Goal: Information Seeking & Learning: Learn about a topic

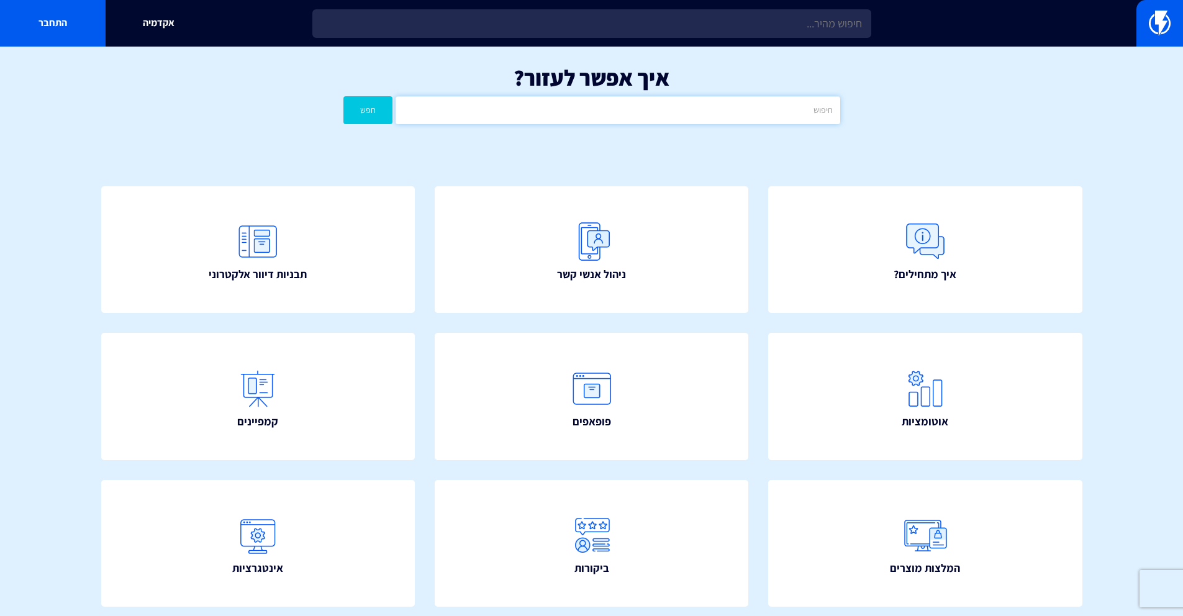
click at [686, 99] on input "text" at bounding box center [618, 110] width 444 height 28
type input "קובץ"
click at [343, 96] on button "חפש" at bounding box center [368, 110] width 50 height 28
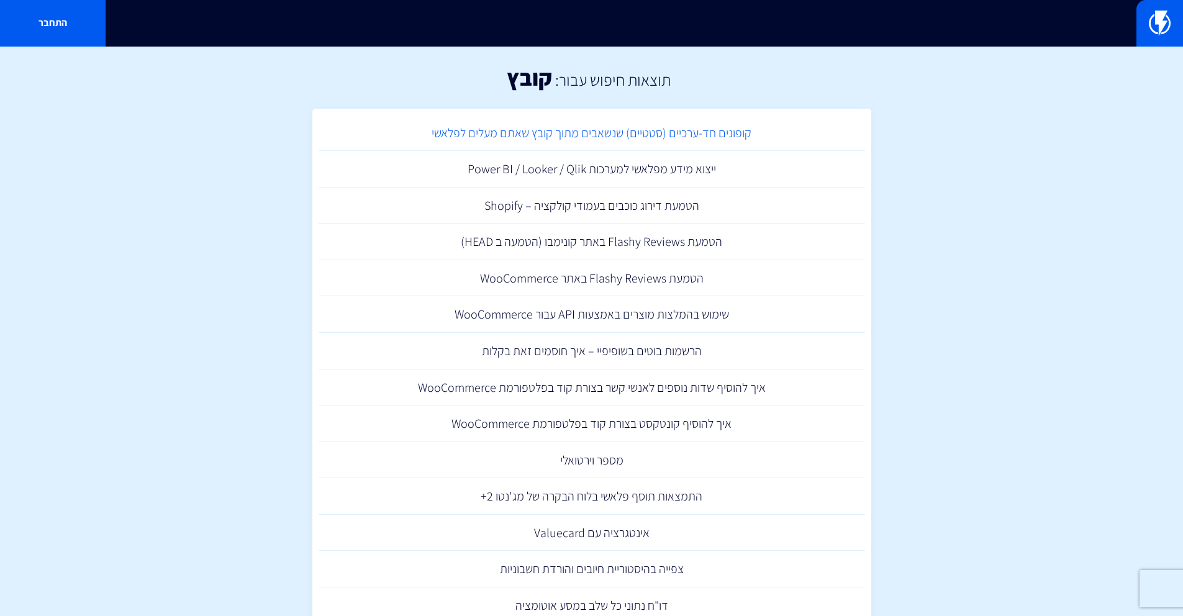
click at [624, 137] on link "קופונים חד-ערכיים (סטטיים) שנשאבים מתוך קובץ שאתם מעלים לפלאשי" at bounding box center [592, 133] width 546 height 37
